Goal: Task Accomplishment & Management: Manage account settings

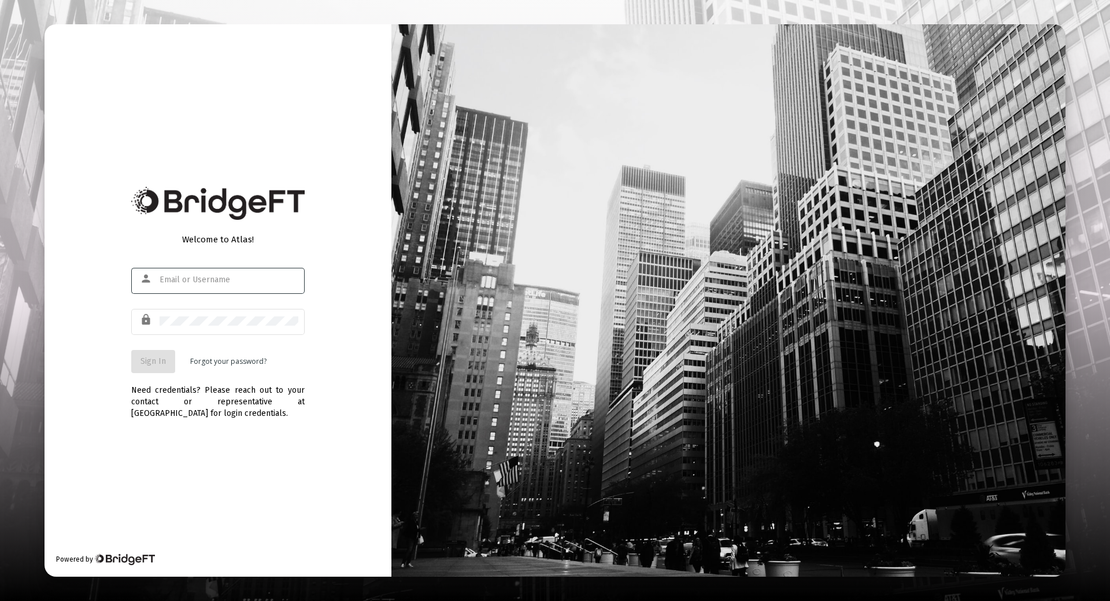
type input "[EMAIL_ADDRESS][DOMAIN_NAME]"
click at [160, 363] on span "Sign In" at bounding box center [153, 361] width 25 height 10
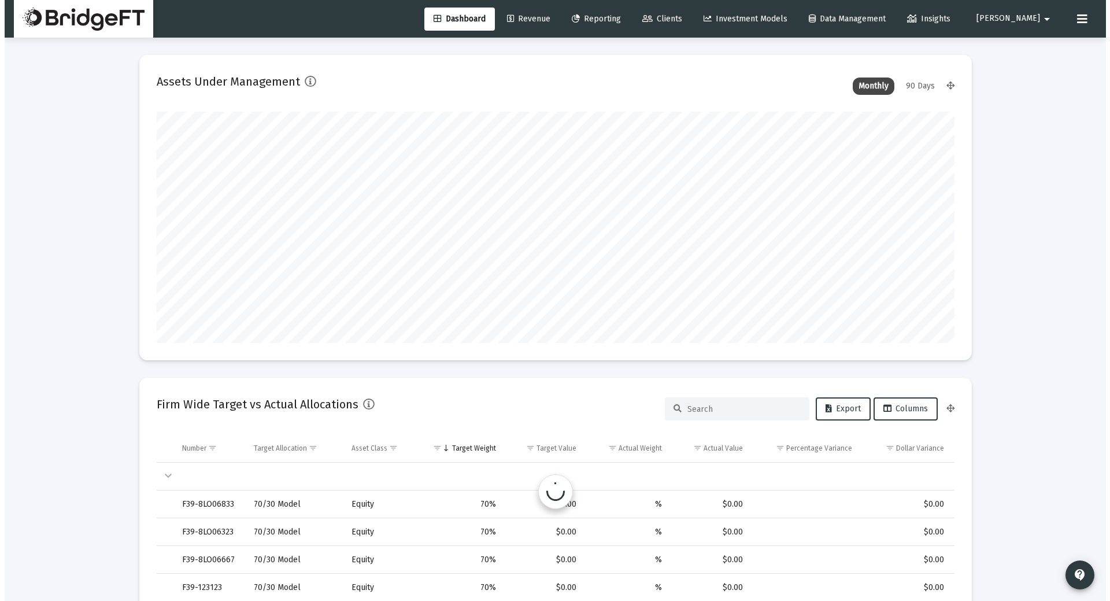
scroll to position [231, 430]
click at [546, 16] on span "Revenue" at bounding box center [524, 19] width 43 height 10
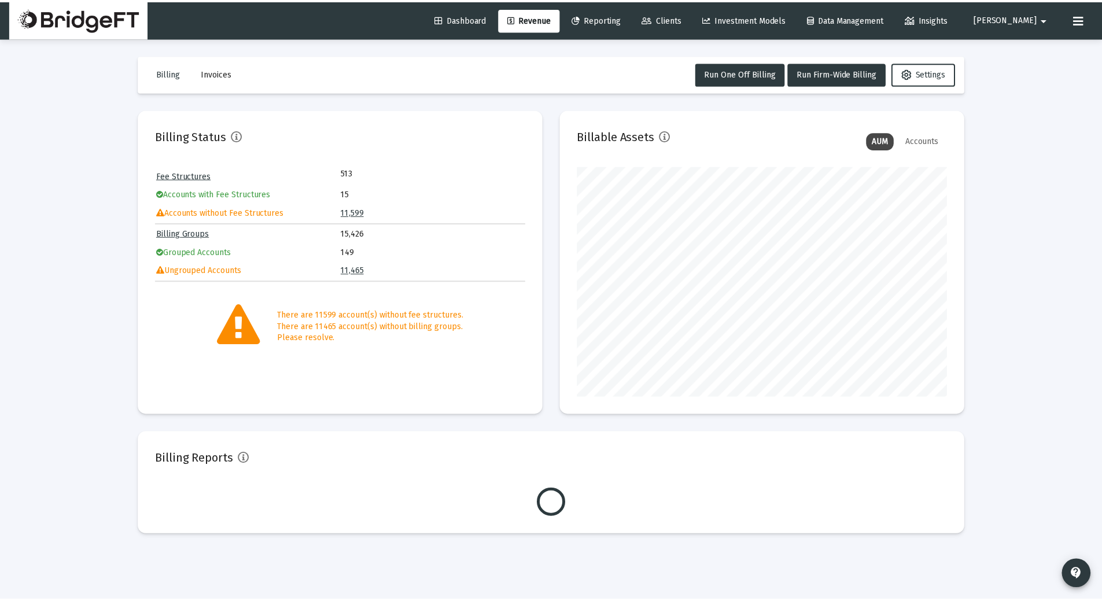
scroll to position [231, 373]
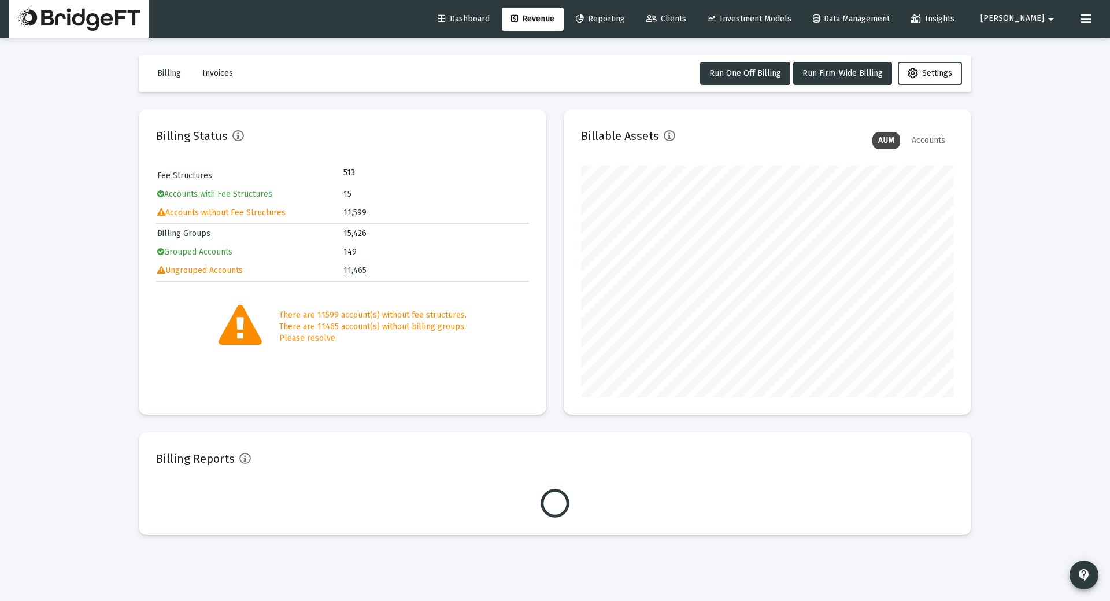
click at [920, 71] on span "Settings" at bounding box center [930, 73] width 45 height 10
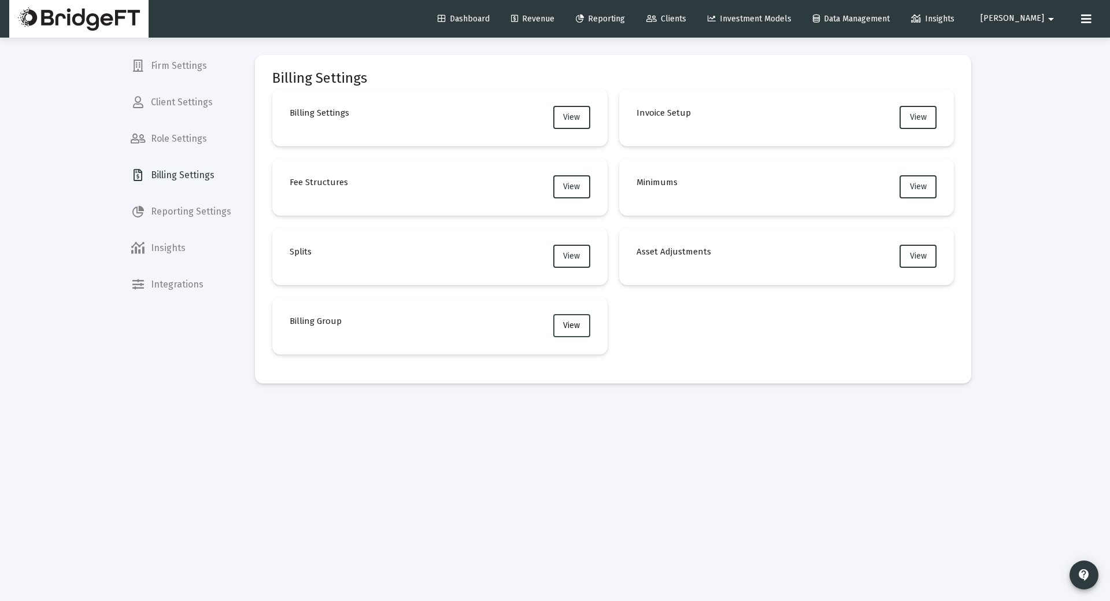
click at [572, 330] on button "View" at bounding box center [571, 325] width 37 height 23
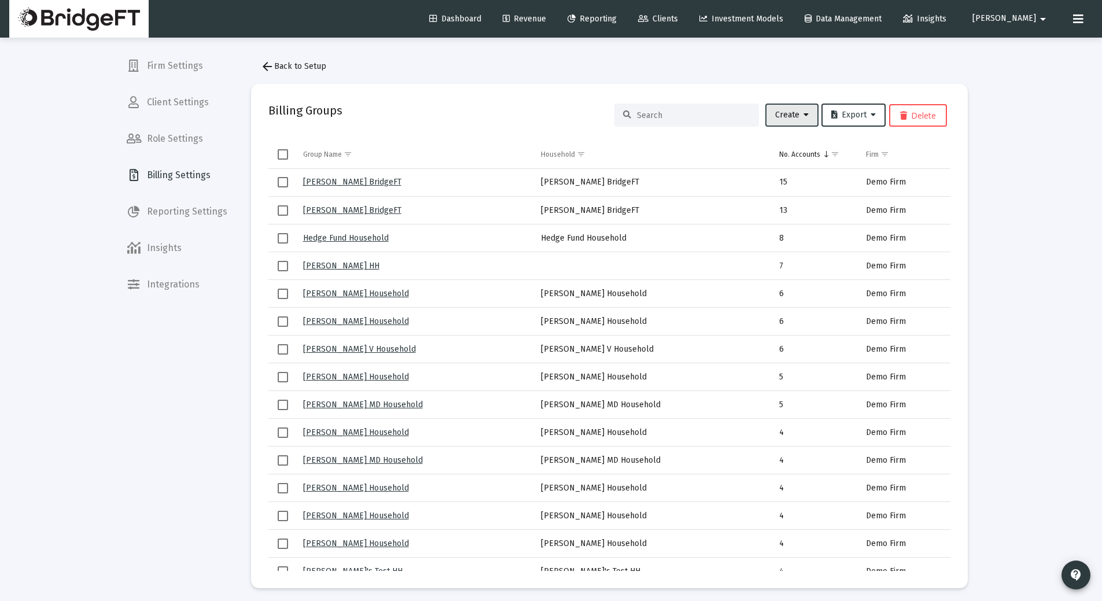
click at [777, 123] on button "Create" at bounding box center [791, 115] width 53 height 23
click at [776, 145] on button "New Group" at bounding box center [830, 145] width 139 height 28
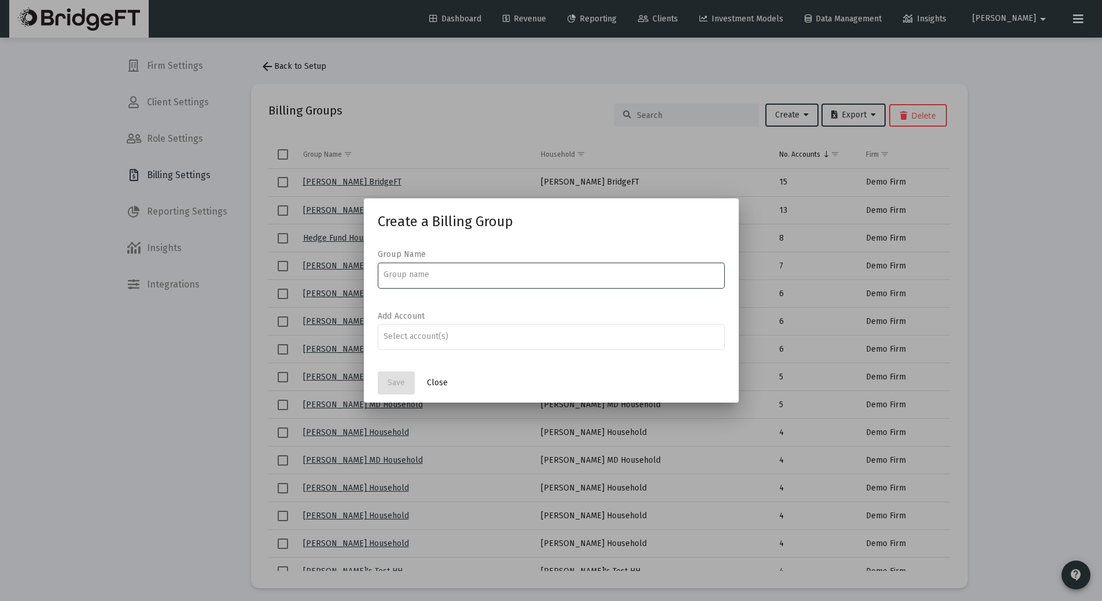
click at [434, 382] on span "Close" at bounding box center [437, 383] width 21 height 10
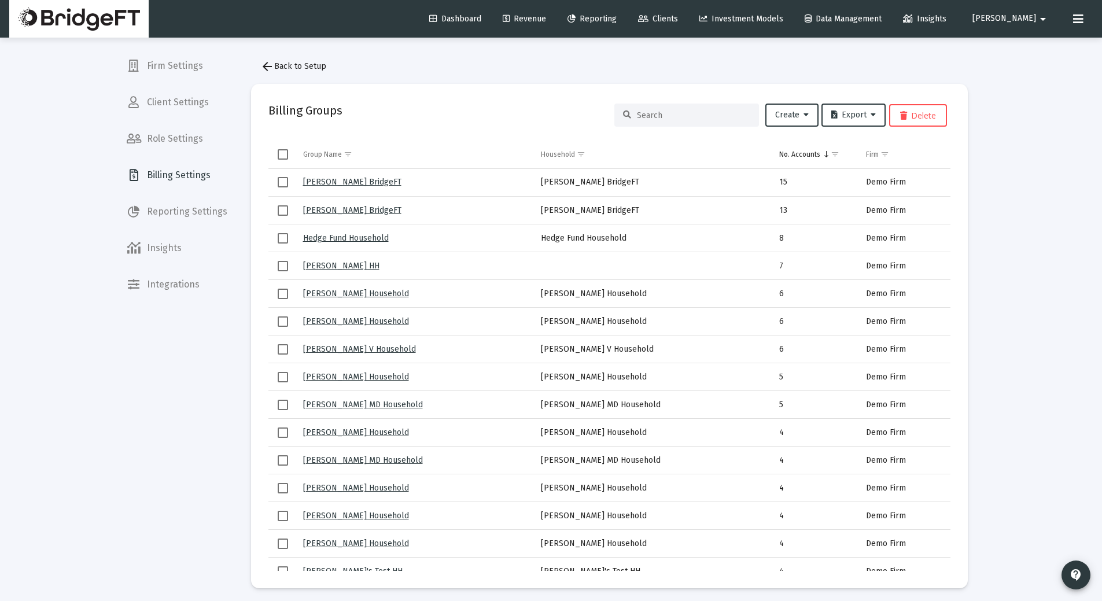
click at [202, 173] on span "Billing Settings" at bounding box center [176, 175] width 119 height 28
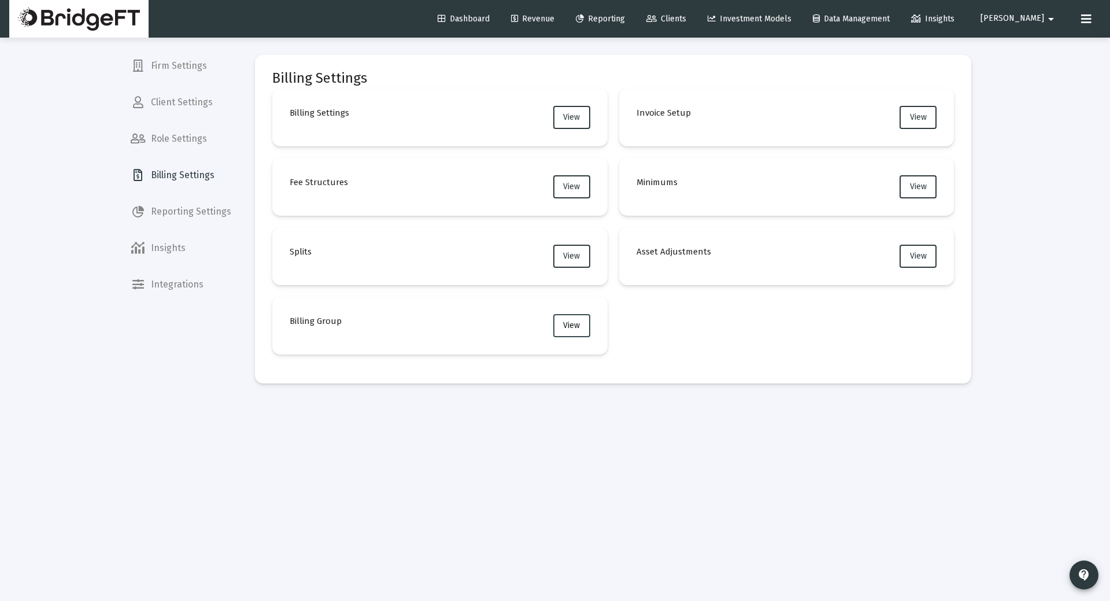
click at [562, 320] on button "View" at bounding box center [571, 325] width 37 height 23
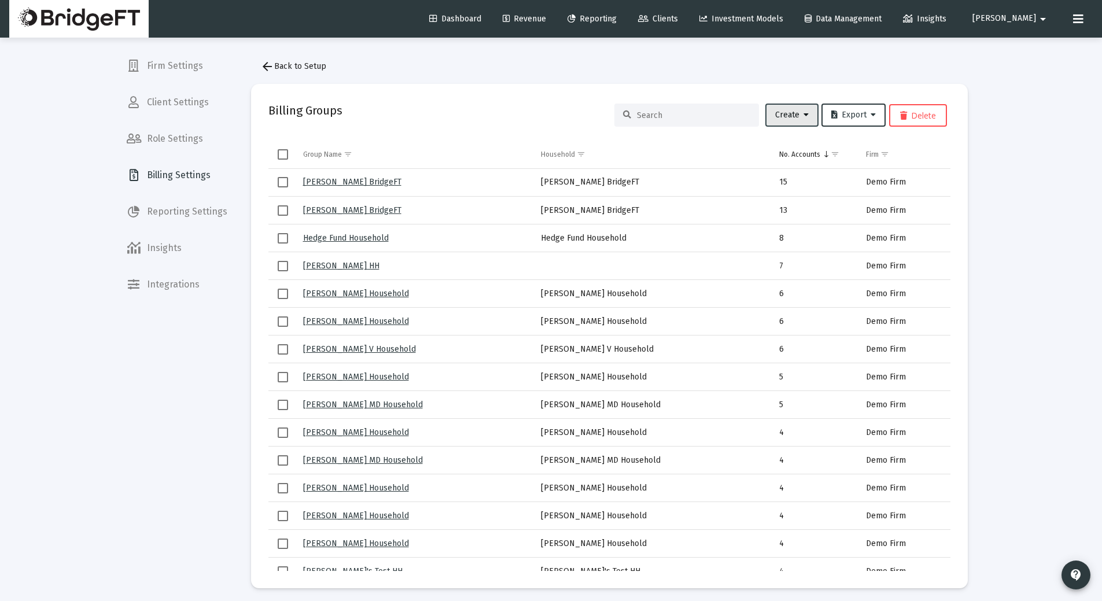
click at [787, 121] on button "Create" at bounding box center [791, 115] width 53 height 23
